Goal: Information Seeking & Learning: Find specific fact

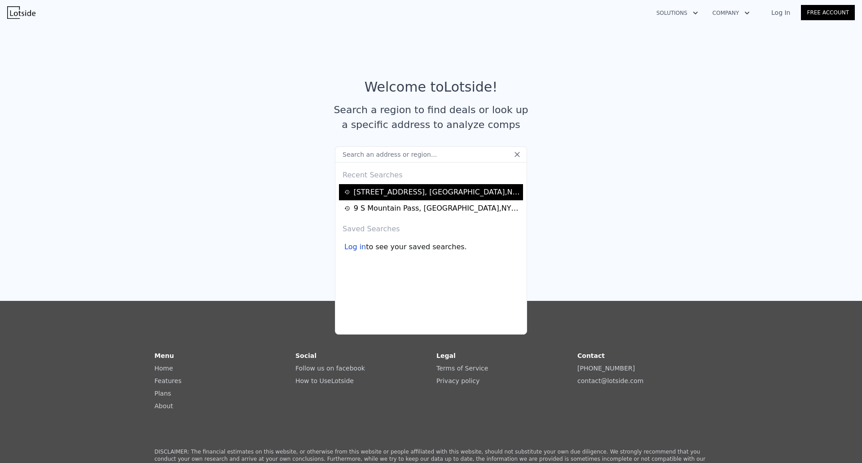
click at [400, 190] on div "[STREET_ADDRESS]" at bounding box center [436, 192] width 167 height 11
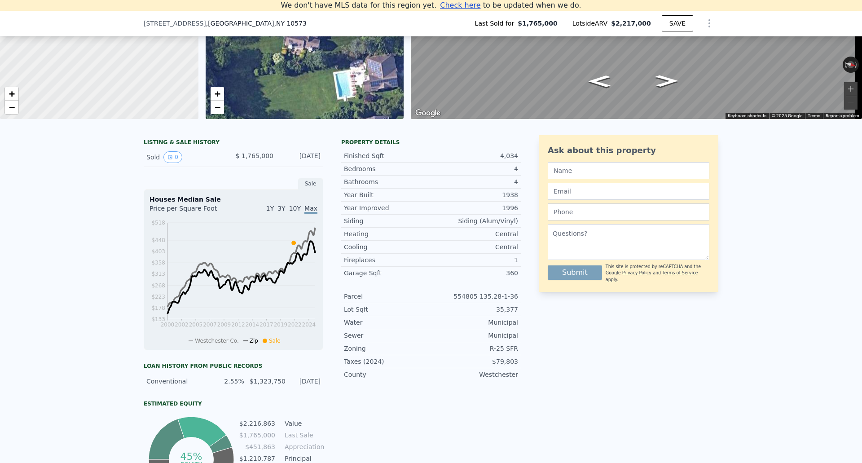
scroll to position [169, 0]
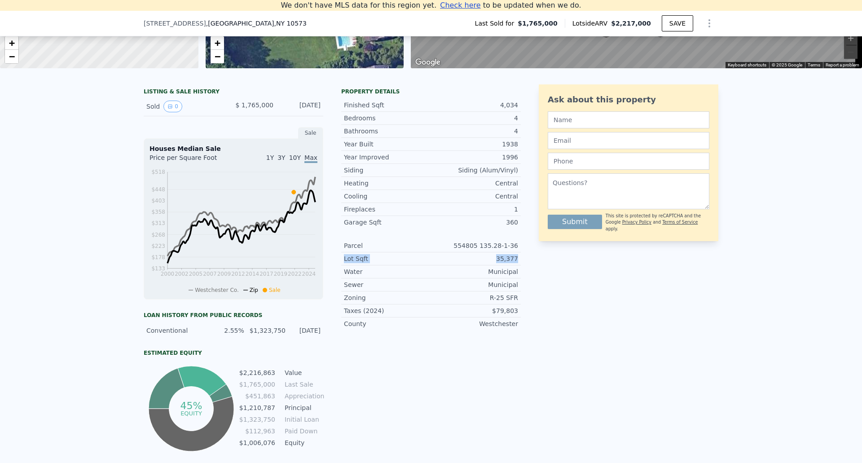
drag, startPoint x: 340, startPoint y: 266, endPoint x: 522, endPoint y: 268, distance: 181.4
click at [522, 268] on div "LISTING & SALE HISTORY Sold 0 $ 1,765,000 [DATE] Sale Houses Median Sale Price …" at bounding box center [431, 268] width 575 height 369
drag, startPoint x: 495, startPoint y: 319, endPoint x: 519, endPoint y: 319, distance: 24.2
click at [519, 319] on div "LISTING & SALE HISTORY Sold 0 $ 1,765,000 [DATE] Sale Houses Median Sale Price …" at bounding box center [431, 268] width 575 height 369
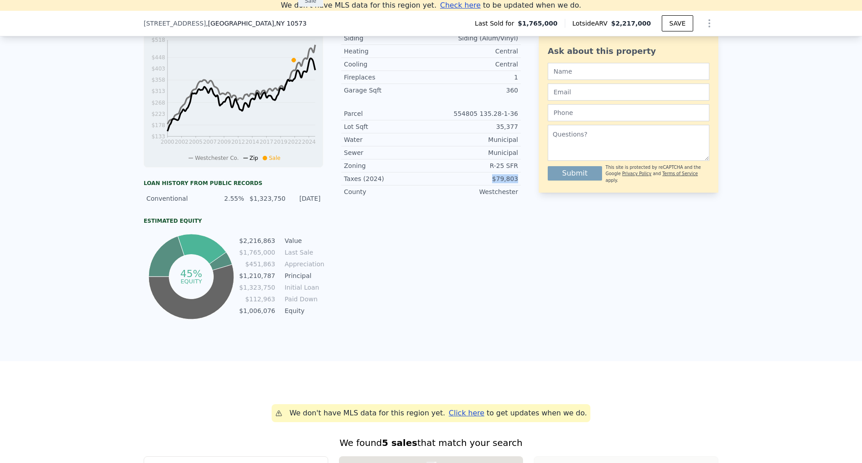
scroll to position [304, 0]
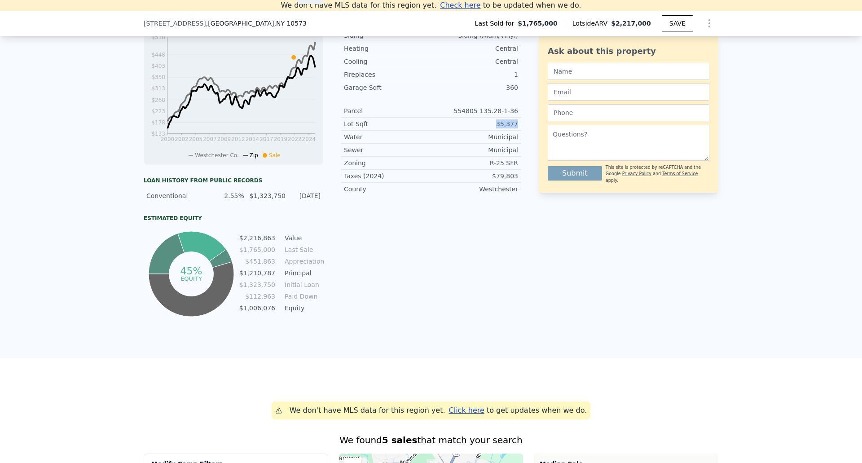
drag, startPoint x: 496, startPoint y: 132, endPoint x: 517, endPoint y: 128, distance: 20.5
click at [517, 128] on div "Lot Sqft 35,377" at bounding box center [431, 124] width 180 height 13
